Goal: Task Accomplishment & Management: Complete application form

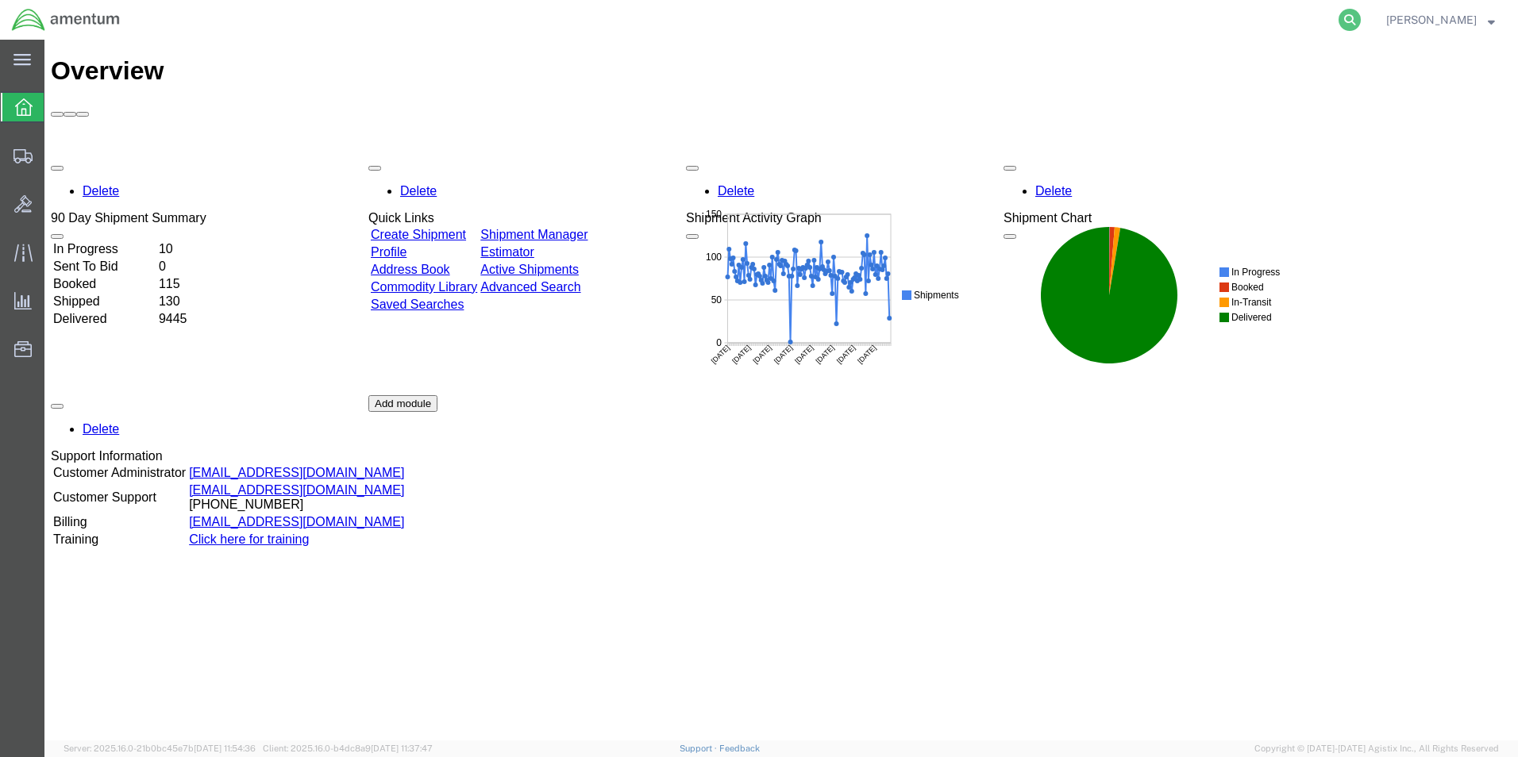
click at [1360, 22] on icon at bounding box center [1349, 20] width 22 height 22
click at [1160, 28] on input "search" at bounding box center [1097, 20] width 483 height 38
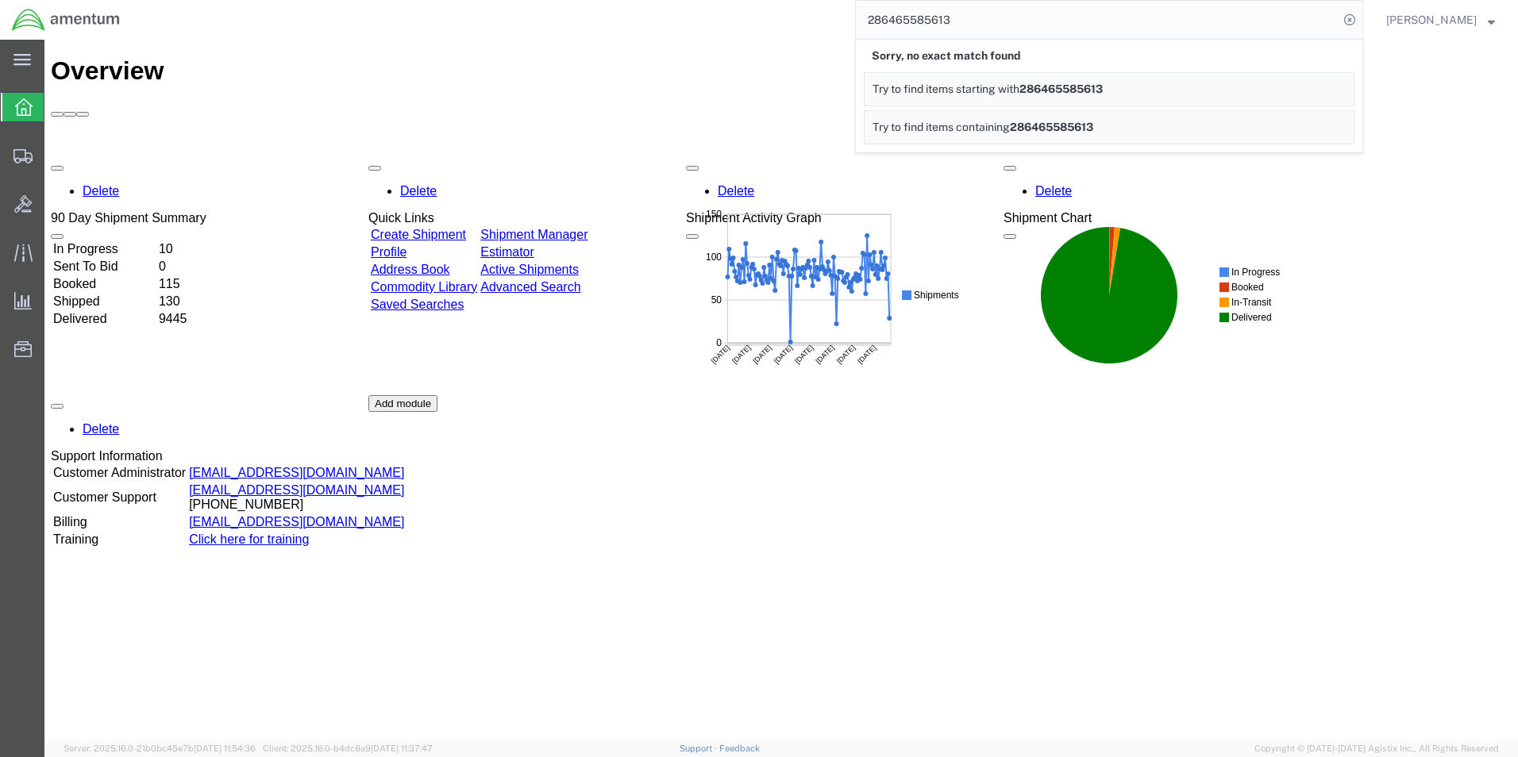
click at [903, 17] on input "286465585613" at bounding box center [1097, 20] width 483 height 38
type input "286965585613"
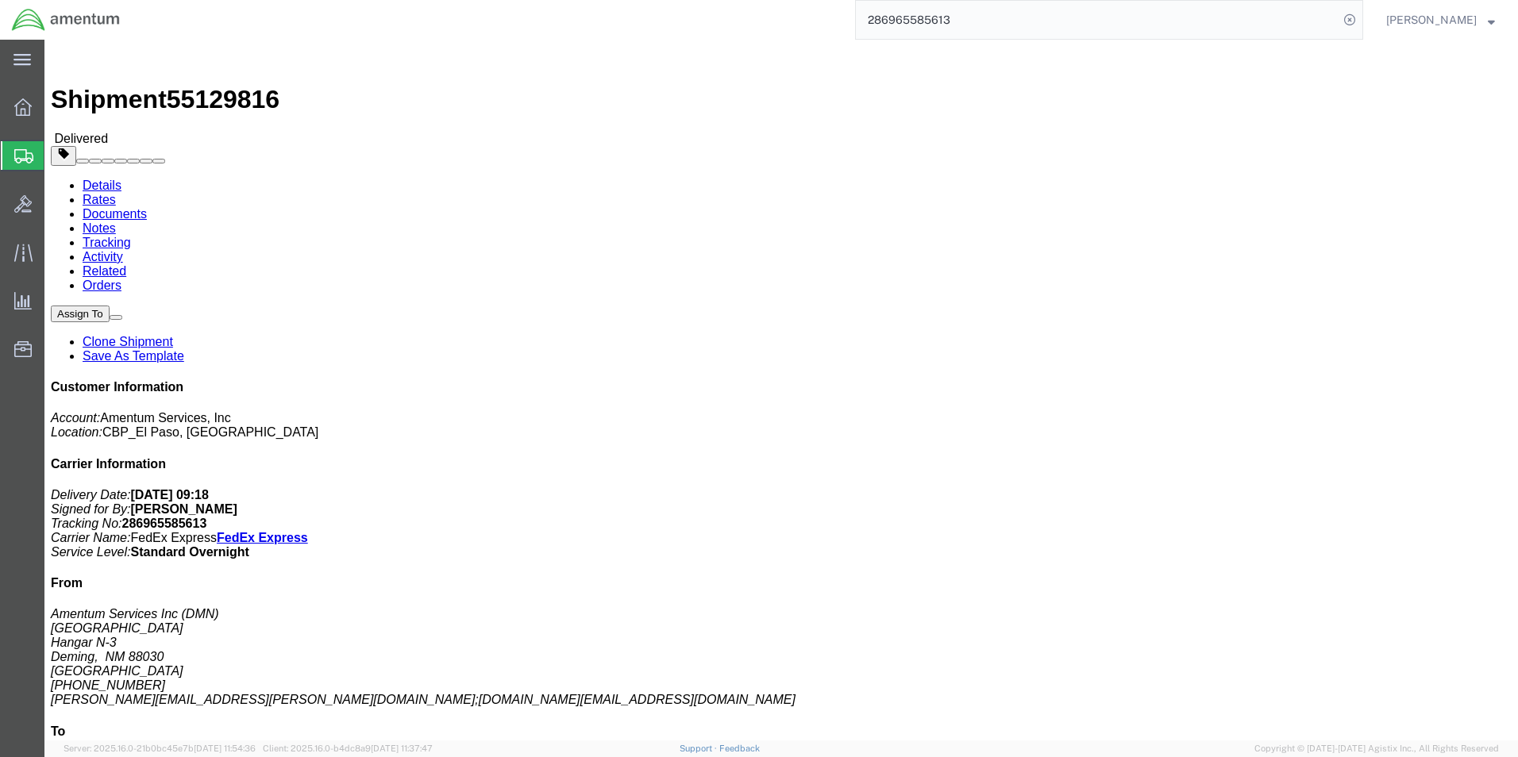
click link "Clone Shipment"
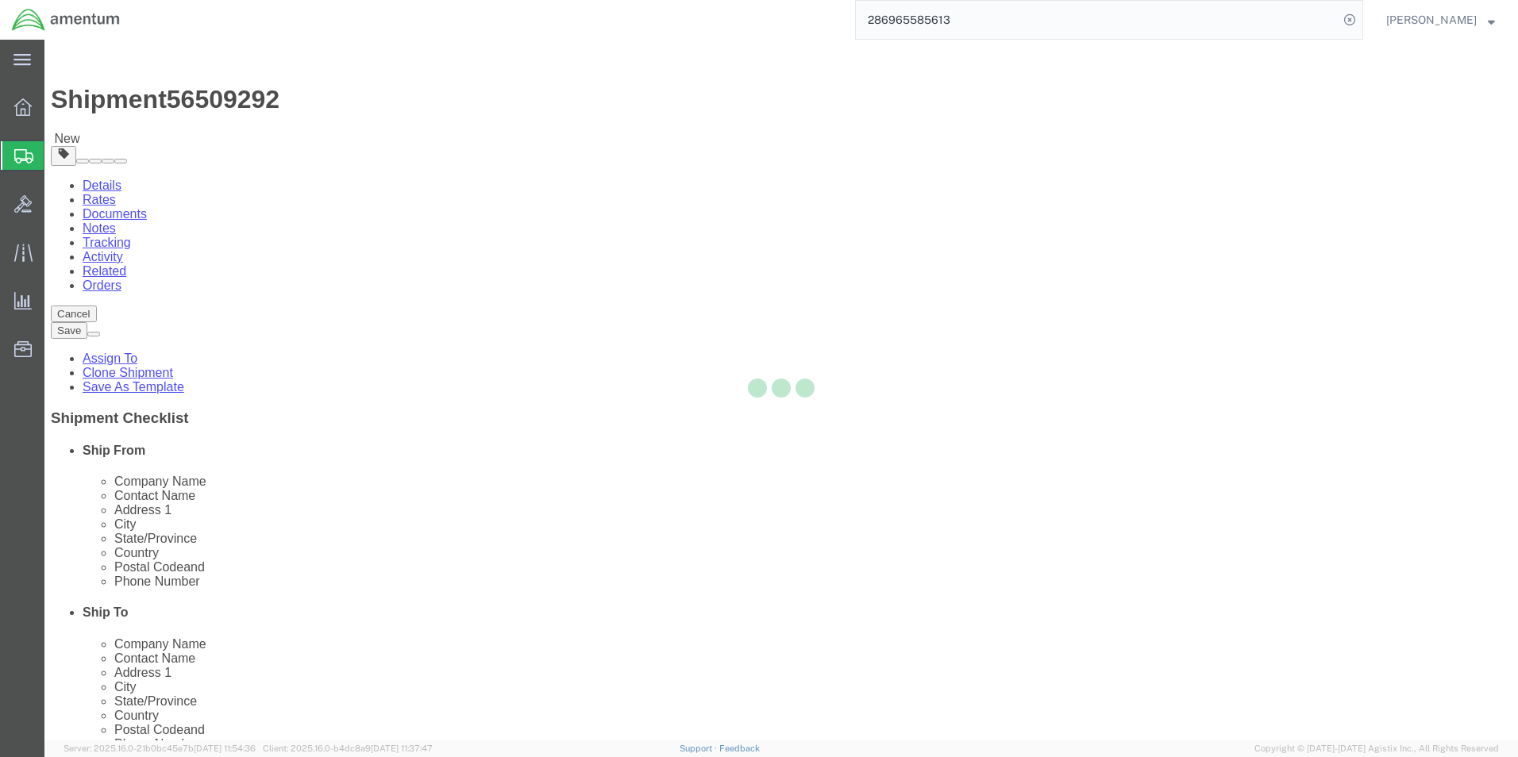
select select "49938"
select select "49917"
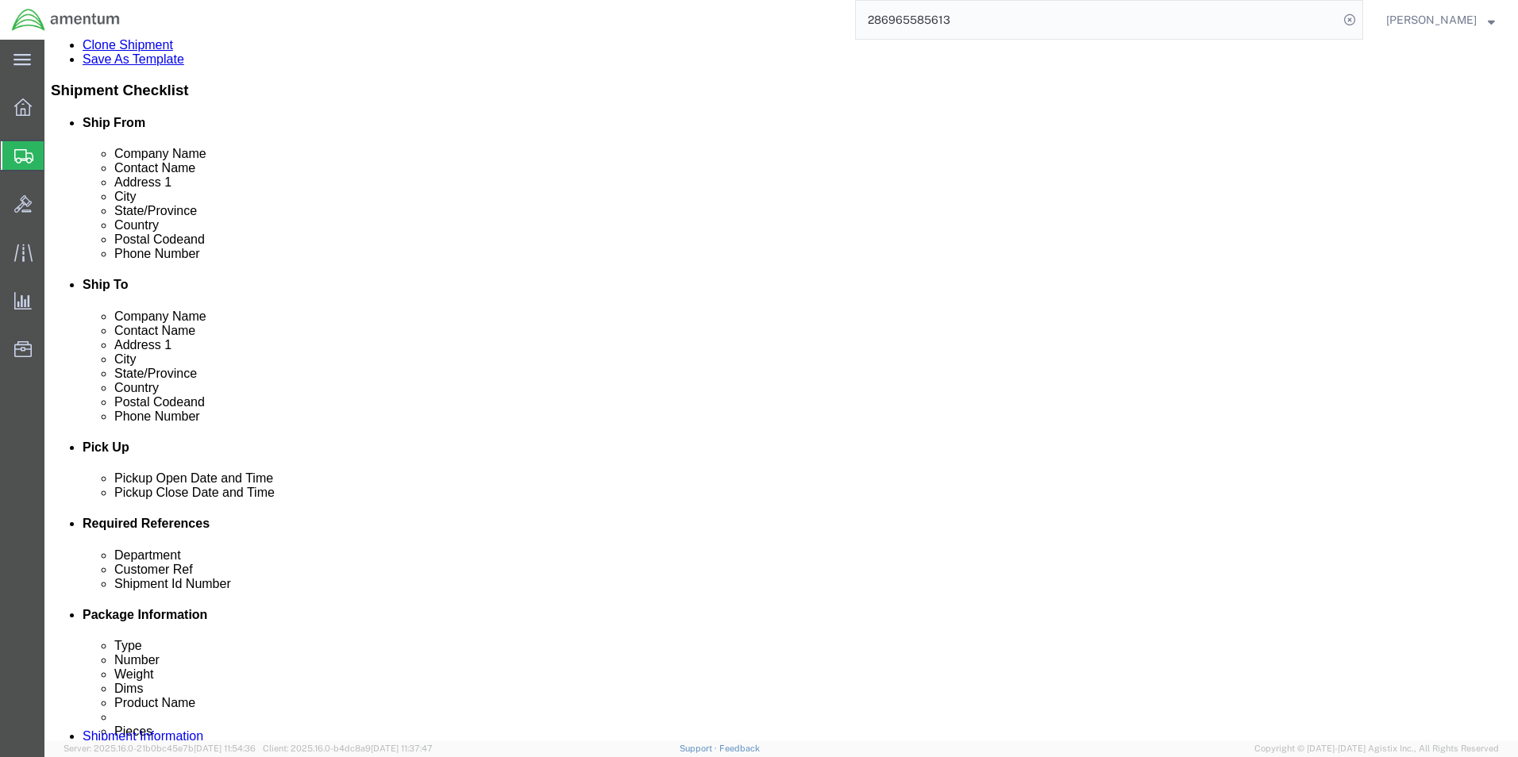
scroll to position [476, 0]
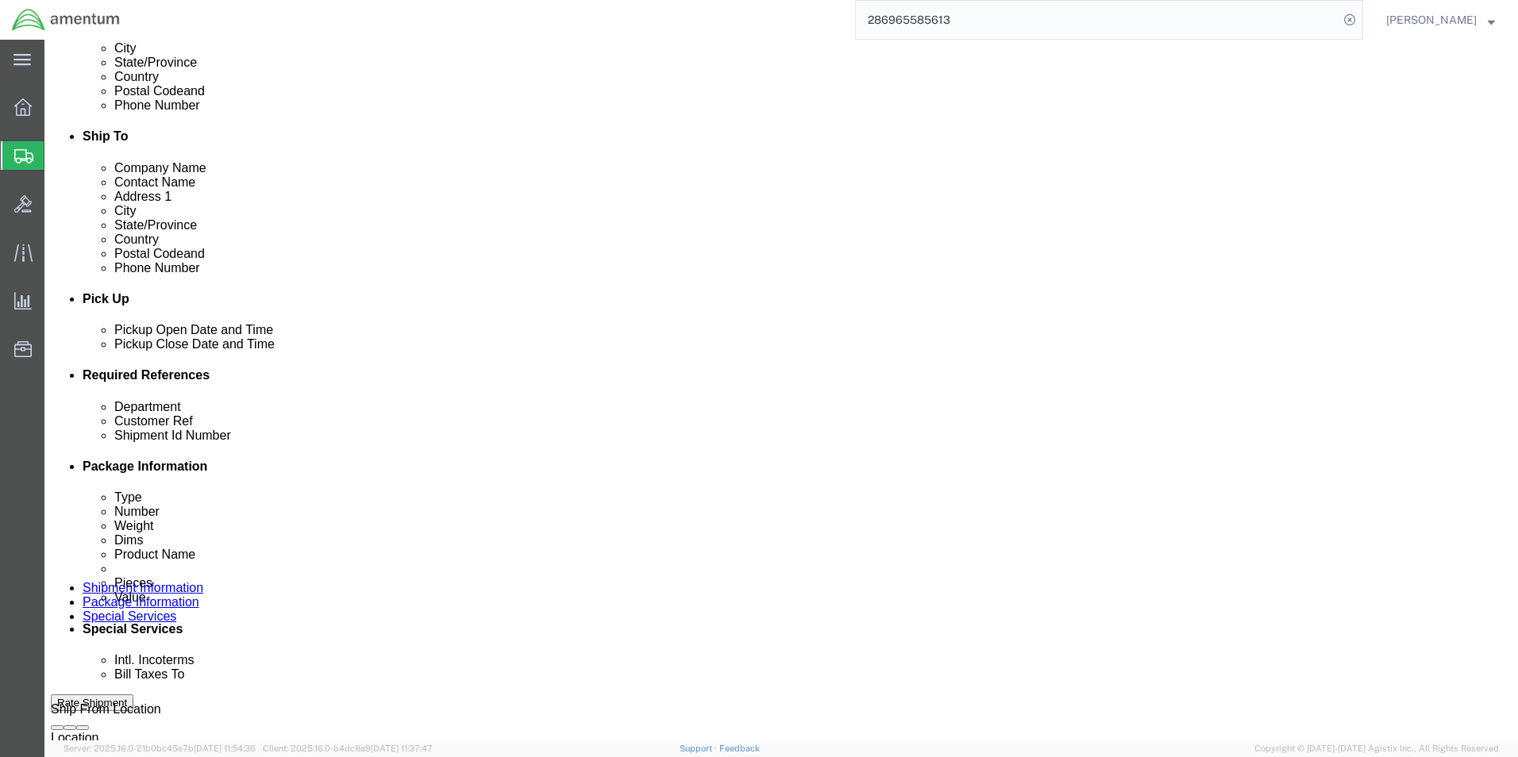
click input "SHIP# 84244"
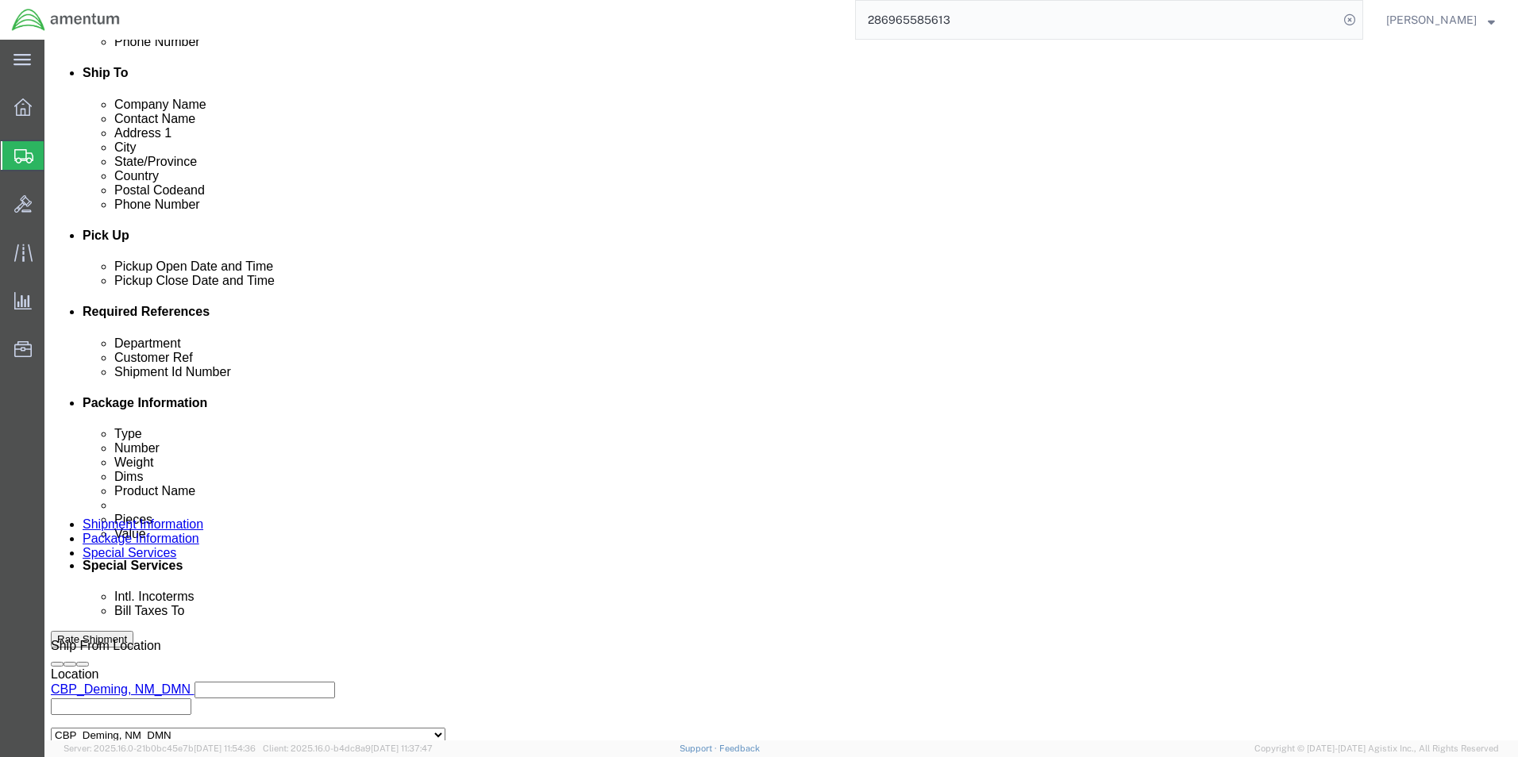
scroll to position [662, 0]
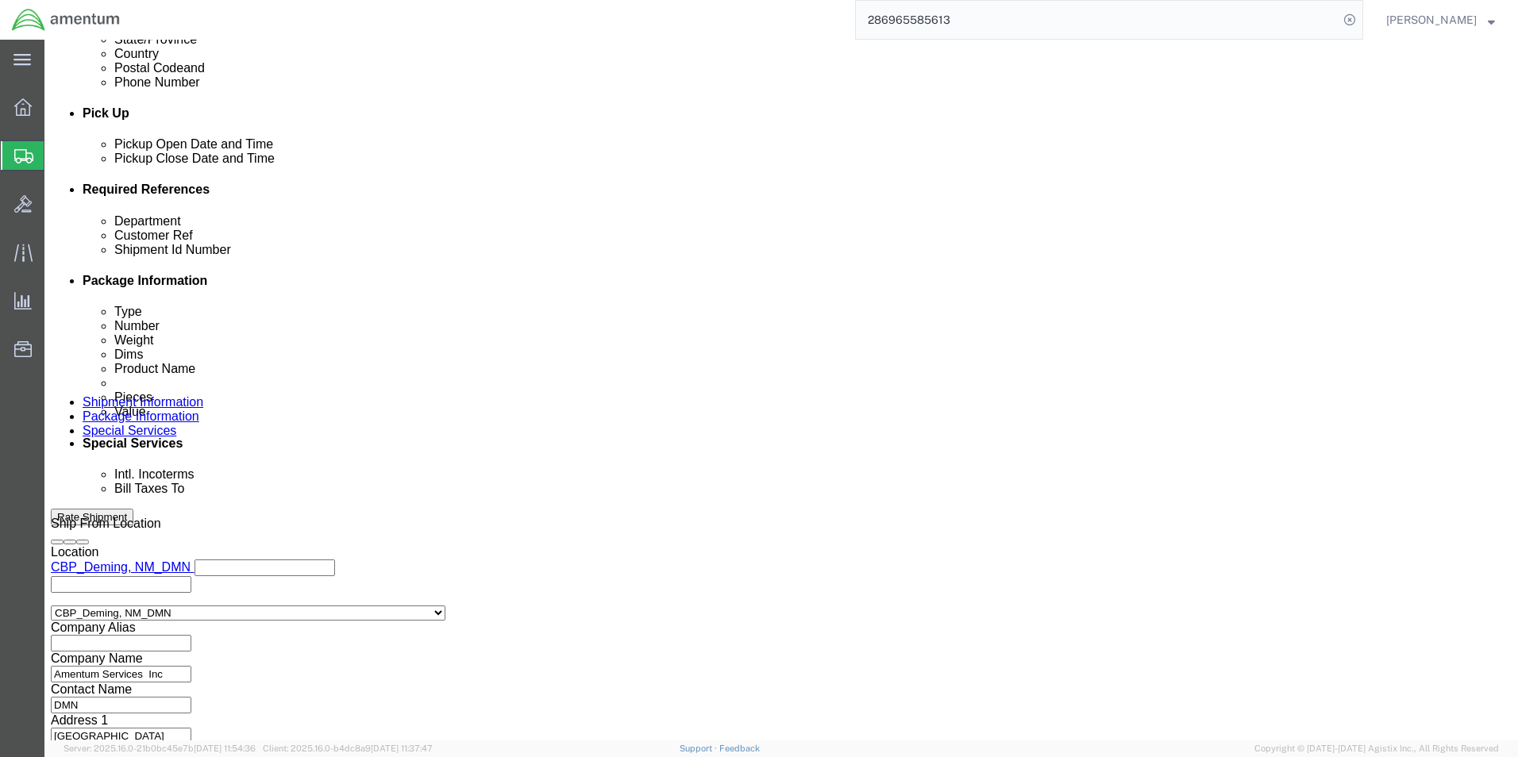
type input "SHIP# 94564"
click button "Continue"
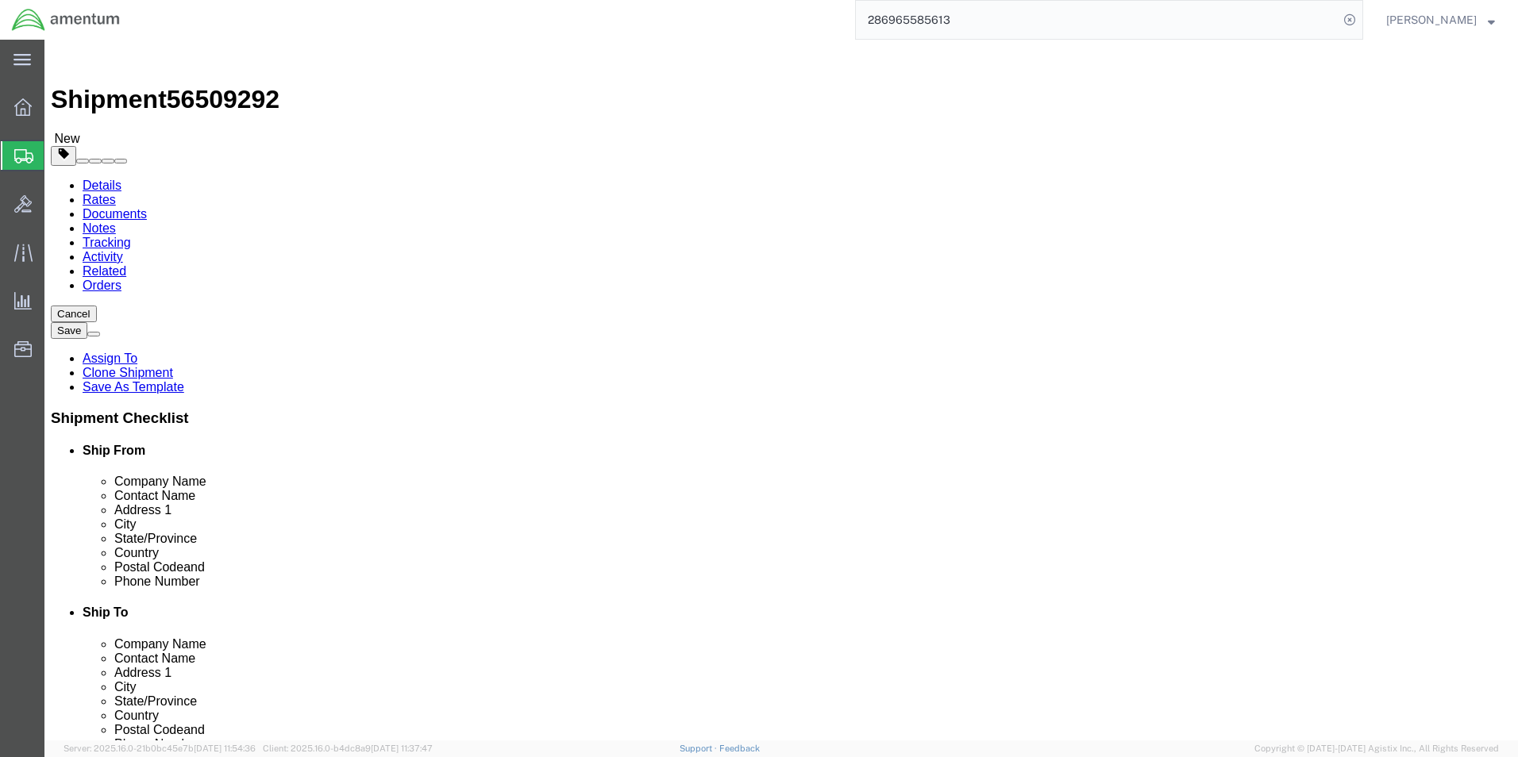
click input "30.00"
type input "24.00"
type input "12"
click input "11.50"
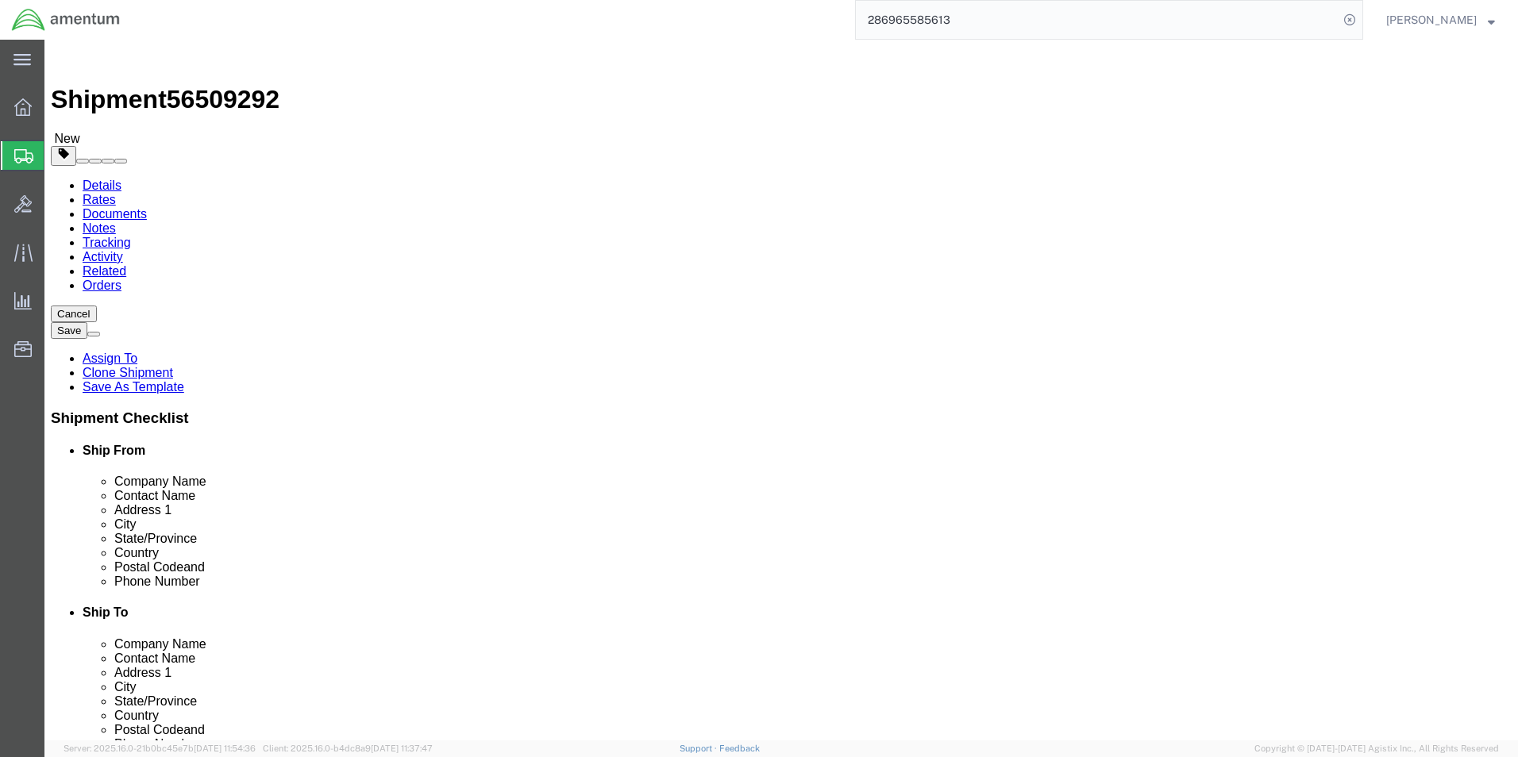
type input "14.50"
click dd "4.00 Each"
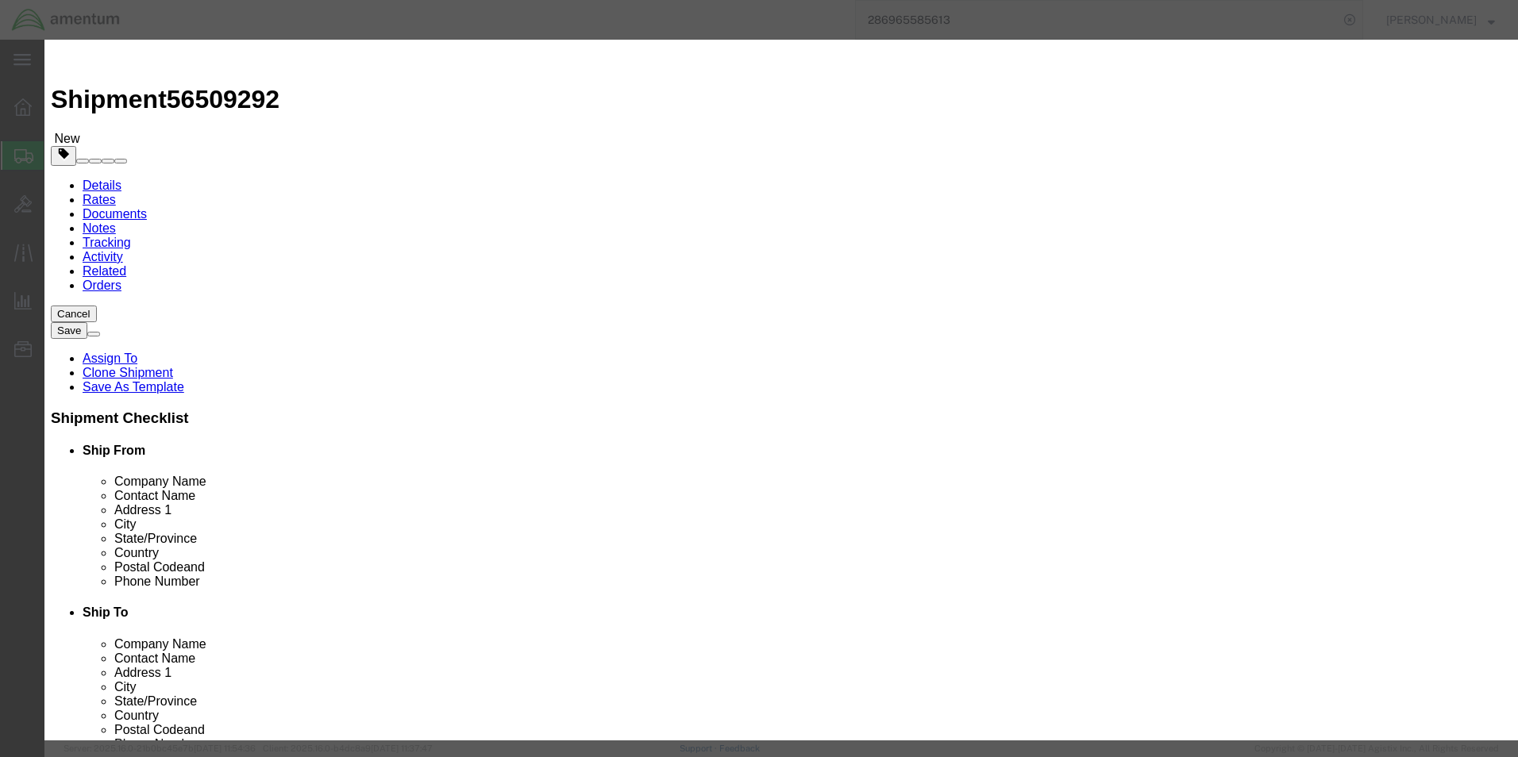
click input "4.00"
type input "5.00"
type input "25000"
click div "Commodity library"
click button "Save & Close"
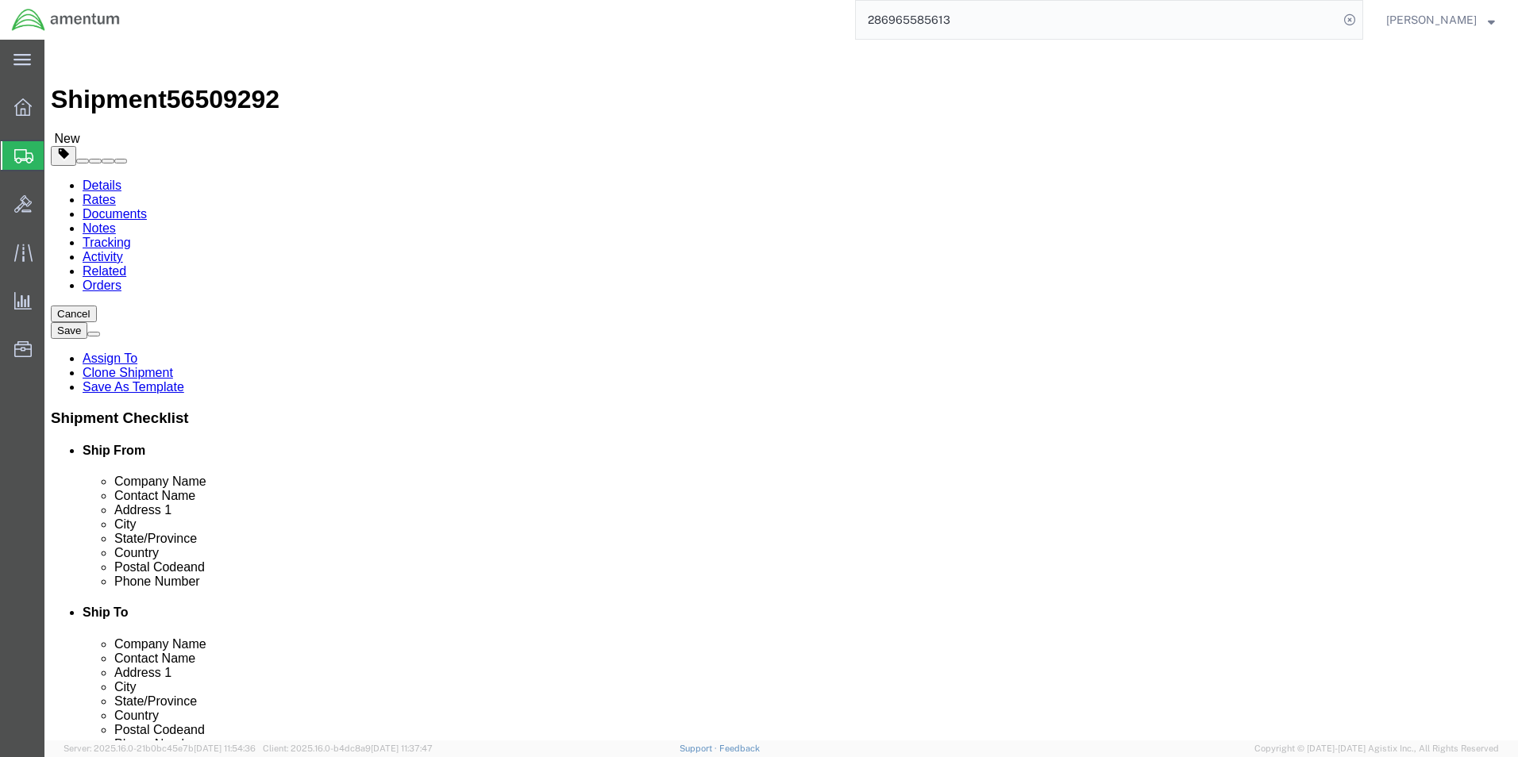
click button "Continue"
drag, startPoint x: 1285, startPoint y: 667, endPoint x: 1281, endPoint y: 675, distance: 8.9
click button "Rate Shipment"
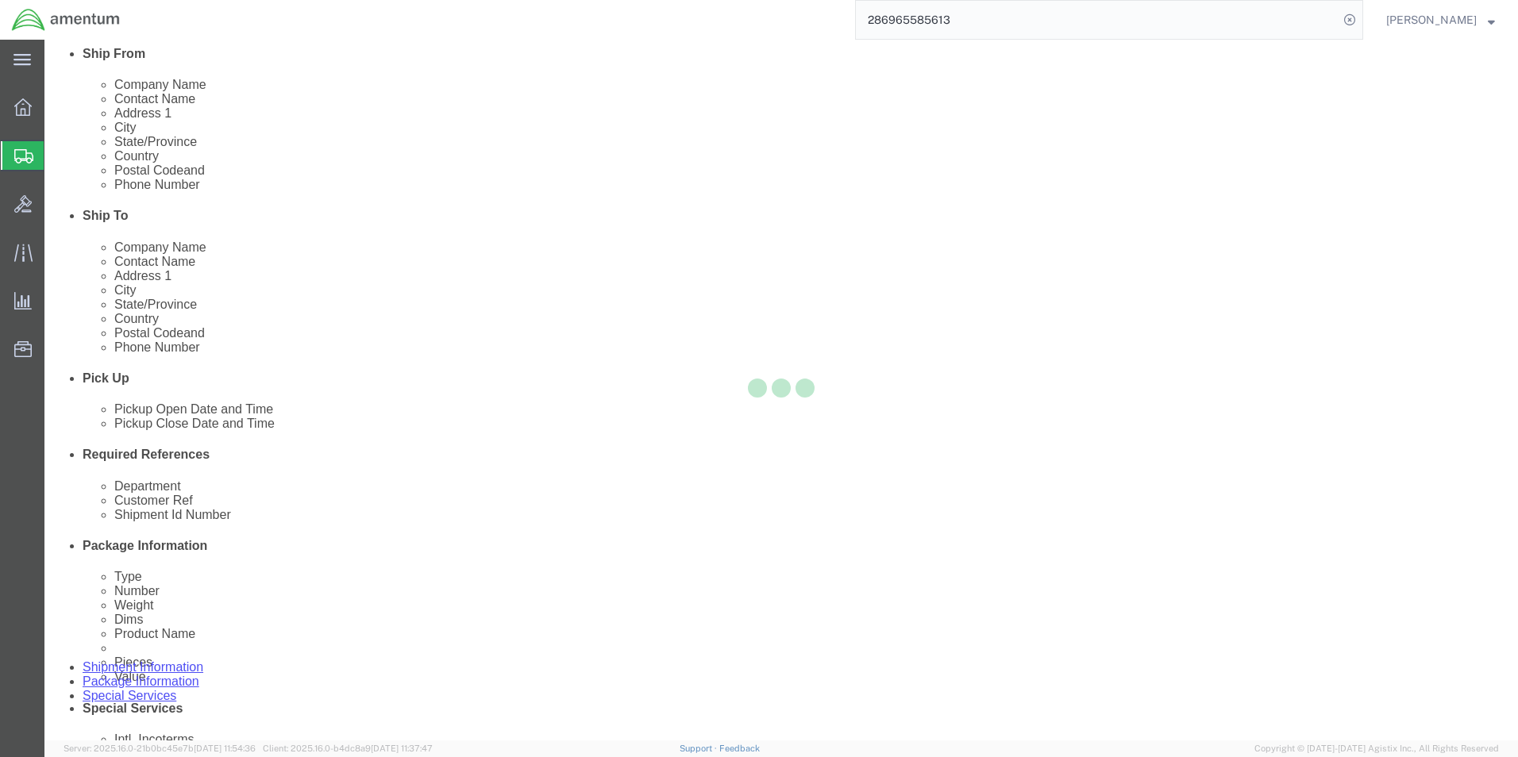
scroll to position [34, 0]
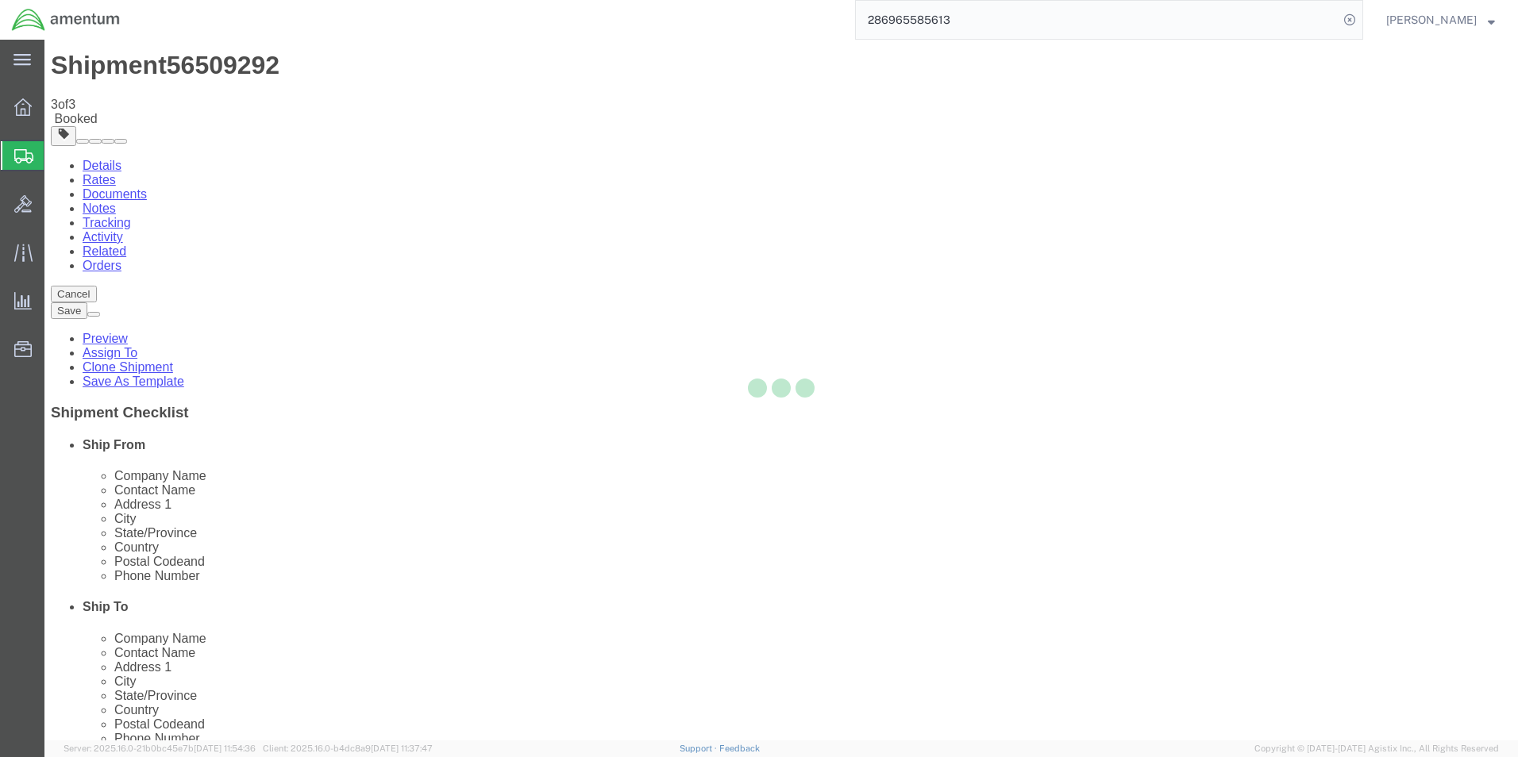
scroll to position [0, 0]
